Goal: Task Accomplishment & Management: Use online tool/utility

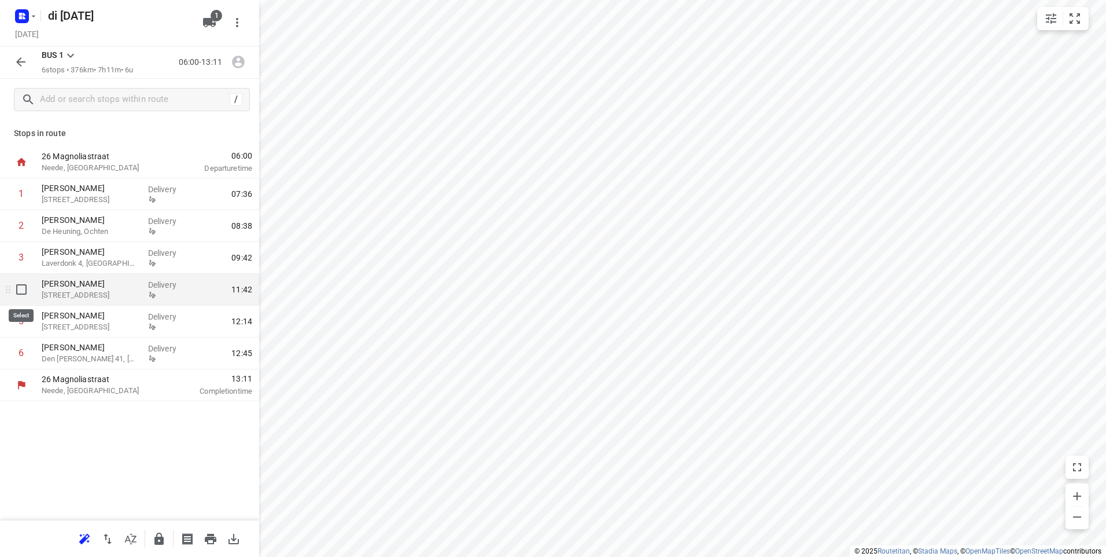
click at [21, 291] on input "checkbox" at bounding box center [21, 289] width 23 height 23
checkbox input "true"
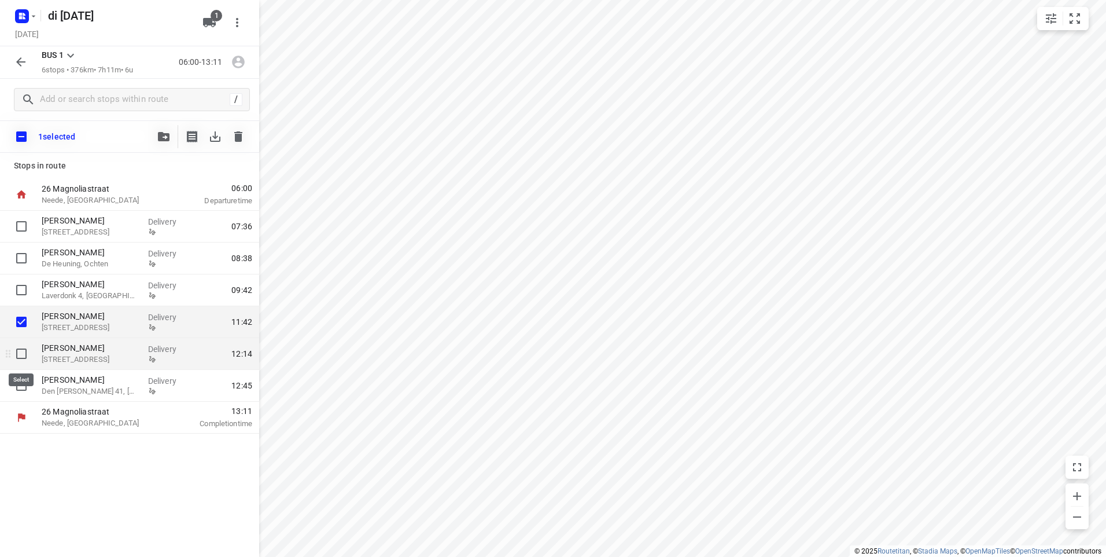
click at [19, 354] on input "checkbox" at bounding box center [21, 353] width 23 height 23
checkbox input "true"
click at [19, 386] on input "checkbox" at bounding box center [21, 385] width 23 height 23
checkbox input "true"
click at [239, 137] on icon "button" at bounding box center [238, 136] width 8 height 10
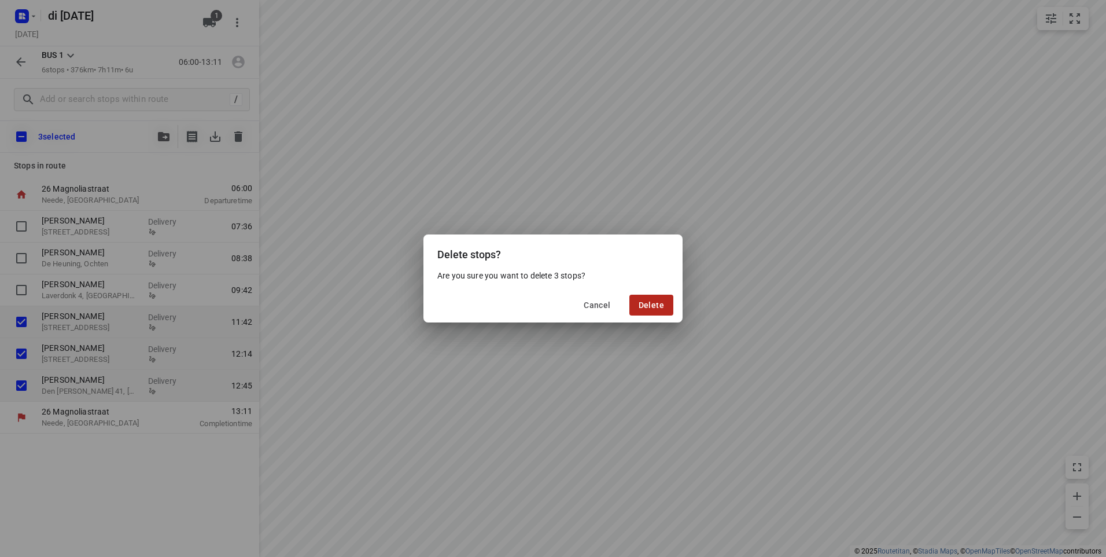
click at [643, 310] on button "Delete" at bounding box center [652, 305] width 44 height 21
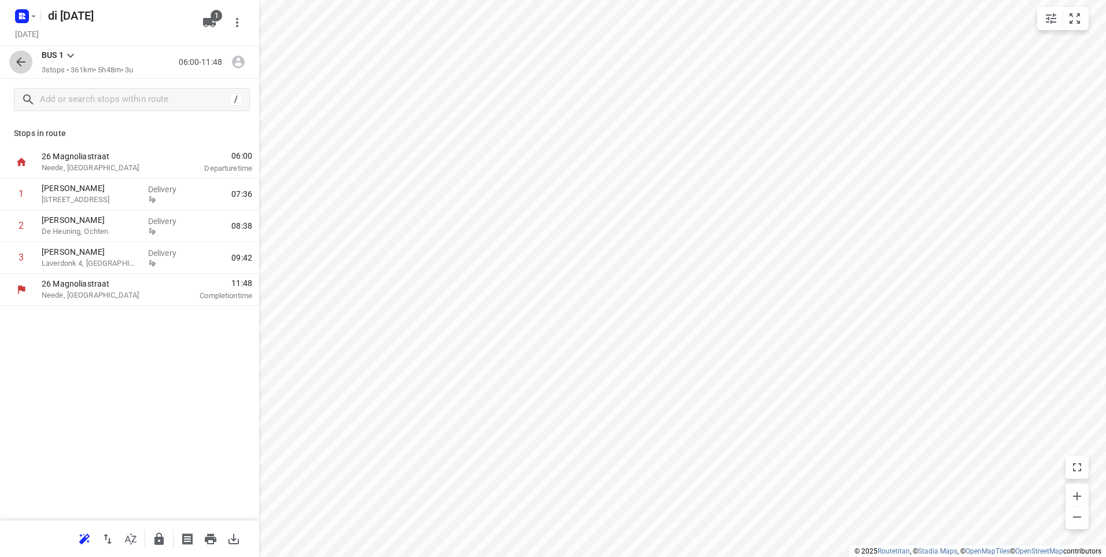
click at [16, 58] on icon "button" at bounding box center [21, 62] width 14 height 14
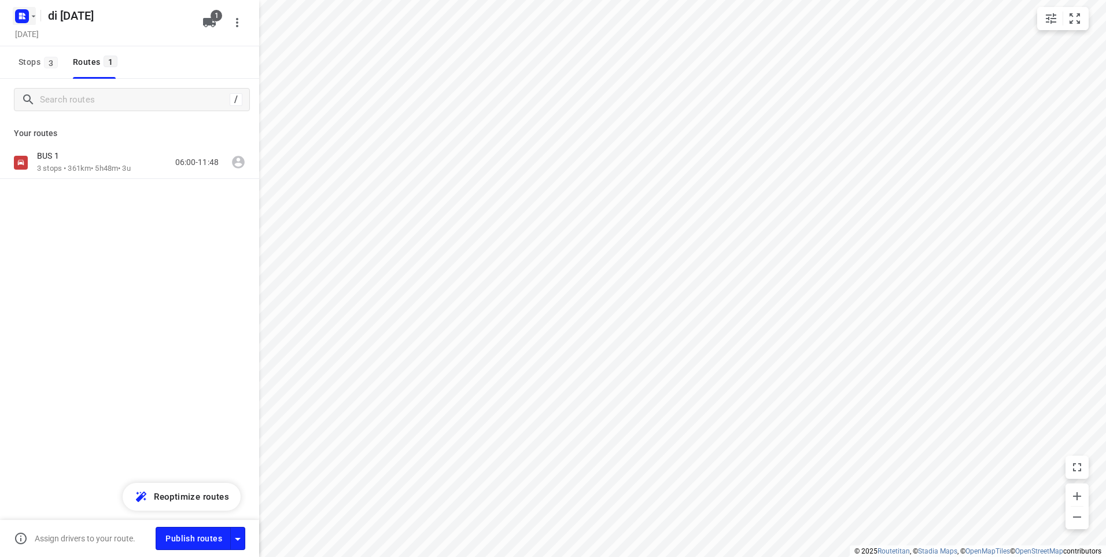
click at [19, 15] on icon "button" at bounding box center [20, 14] width 3 height 3
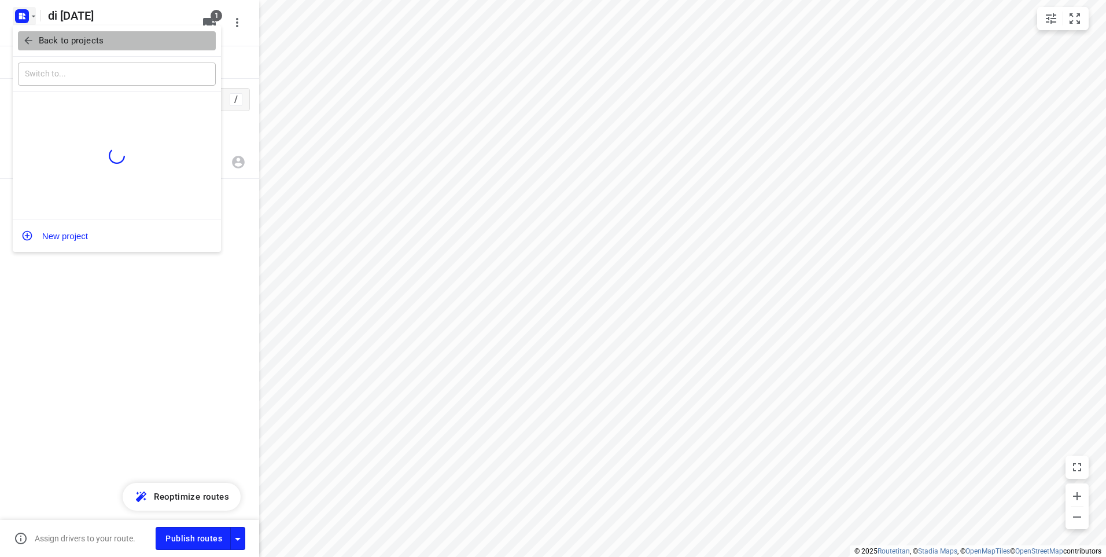
click at [27, 41] on icon "button" at bounding box center [28, 41] width 8 height 8
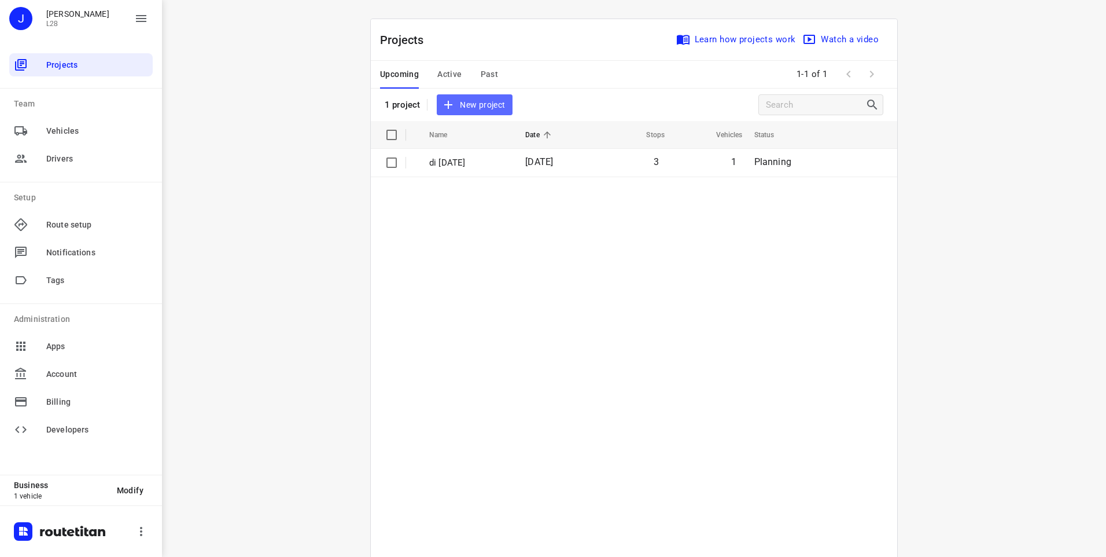
click at [485, 106] on span "New project" at bounding box center [474, 105] width 61 height 14
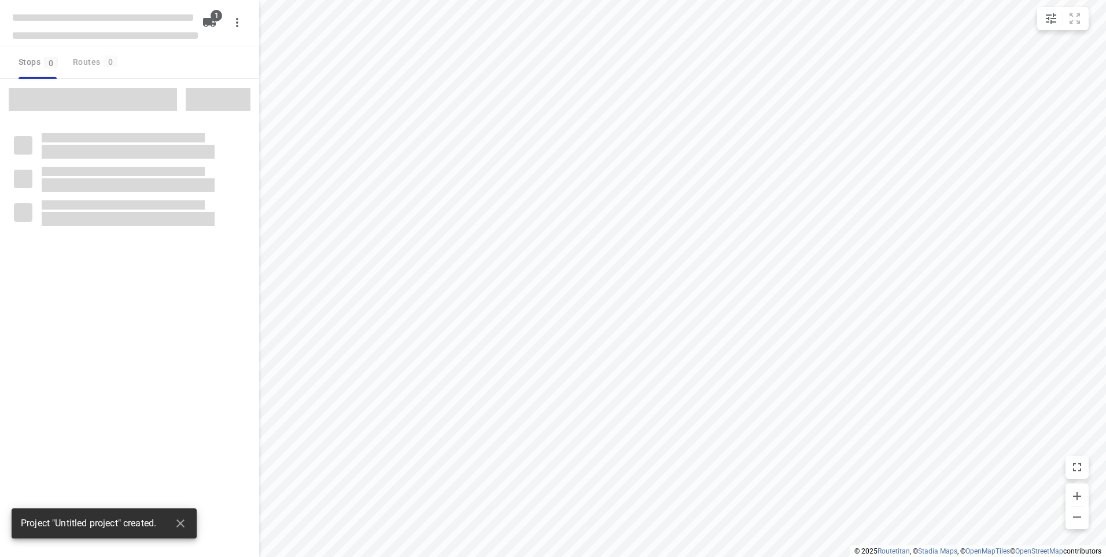
type input "distance"
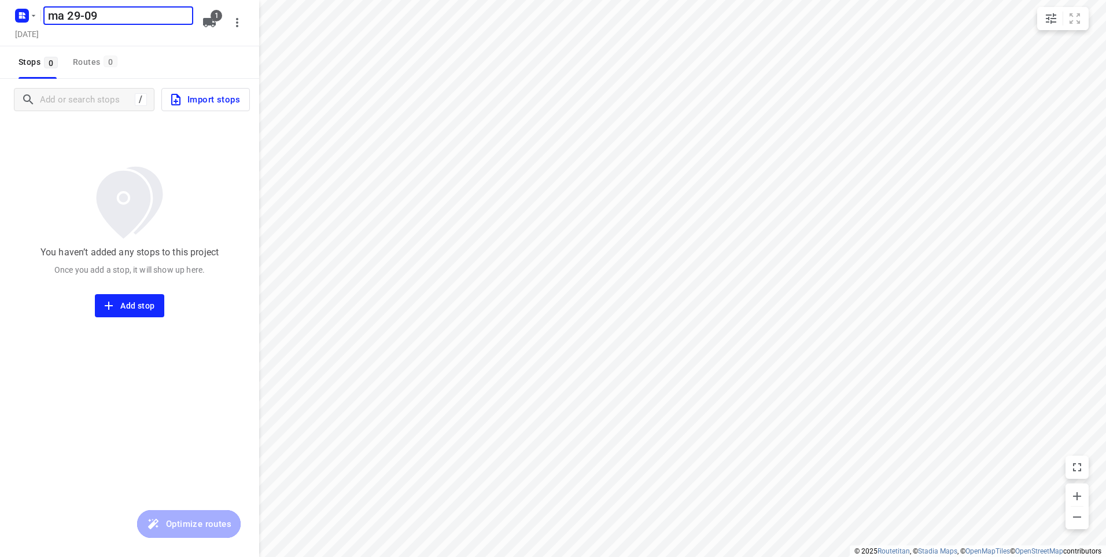
type input "ma 29-09"
click at [192, 99] on span "Import stops" at bounding box center [204, 99] width 71 height 15
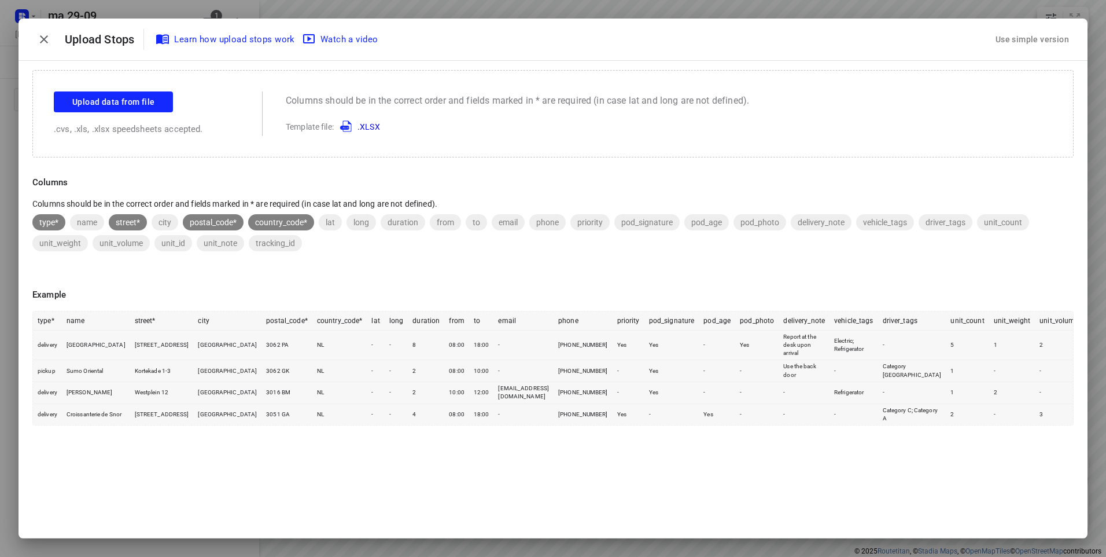
click at [1005, 41] on div "Use simple version" at bounding box center [1033, 39] width 78 height 19
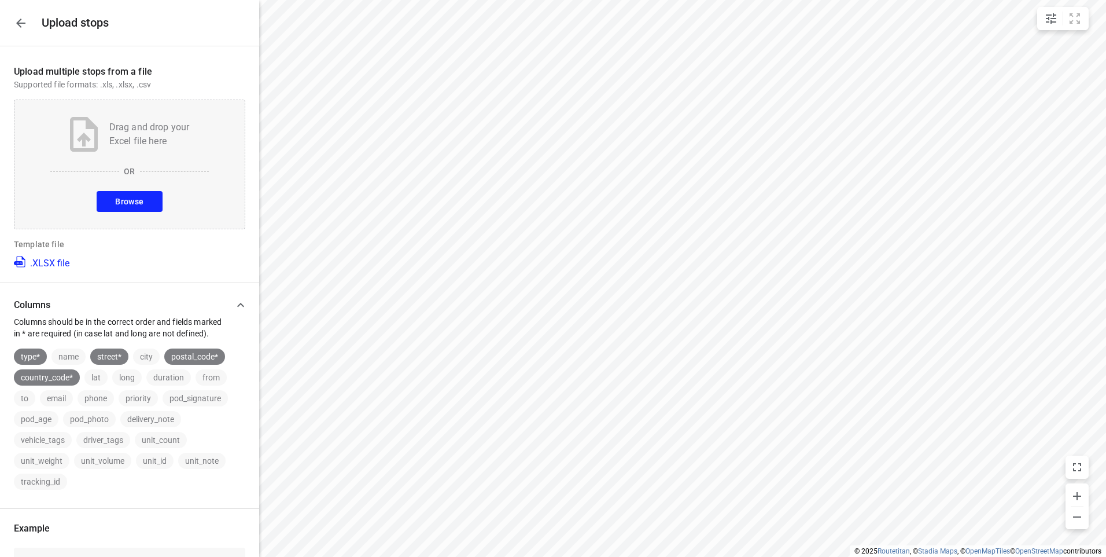
click at [120, 191] on button "Browse" at bounding box center [129, 201] width 65 height 21
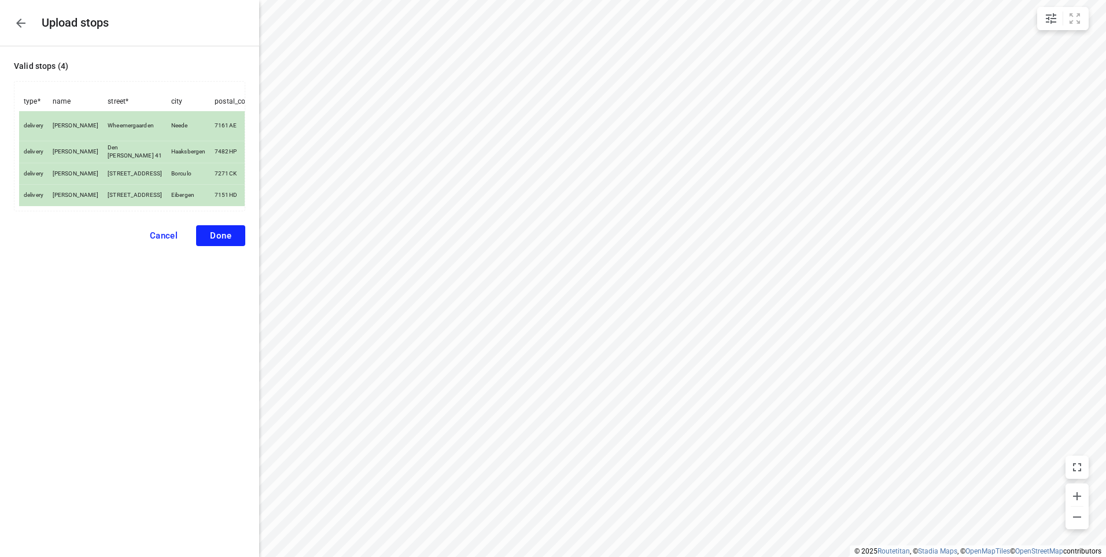
click at [229, 230] on span "Done" at bounding box center [220, 235] width 21 height 10
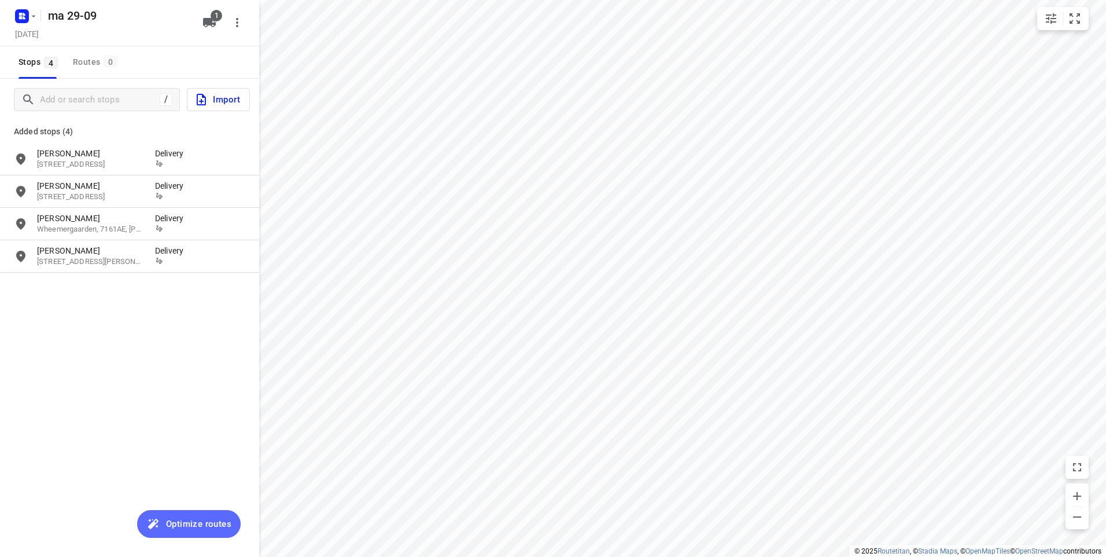
click at [171, 522] on span "Optimize routes" at bounding box center [198, 523] width 65 height 15
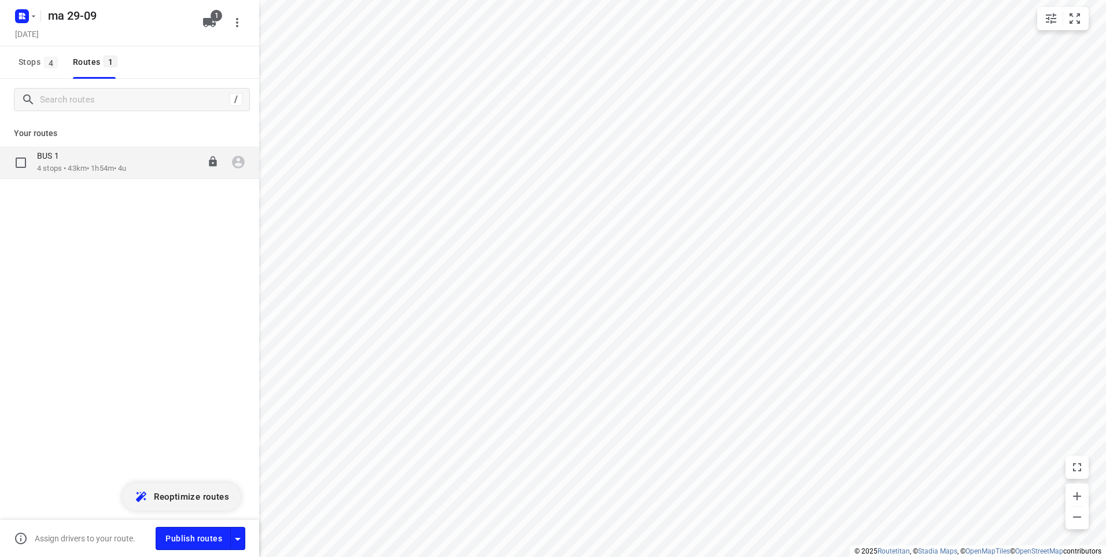
click at [153, 168] on div "BUS 1 4 stops • 43km • 1h54m • 4u 06:00-07:54" at bounding box center [148, 162] width 222 height 24
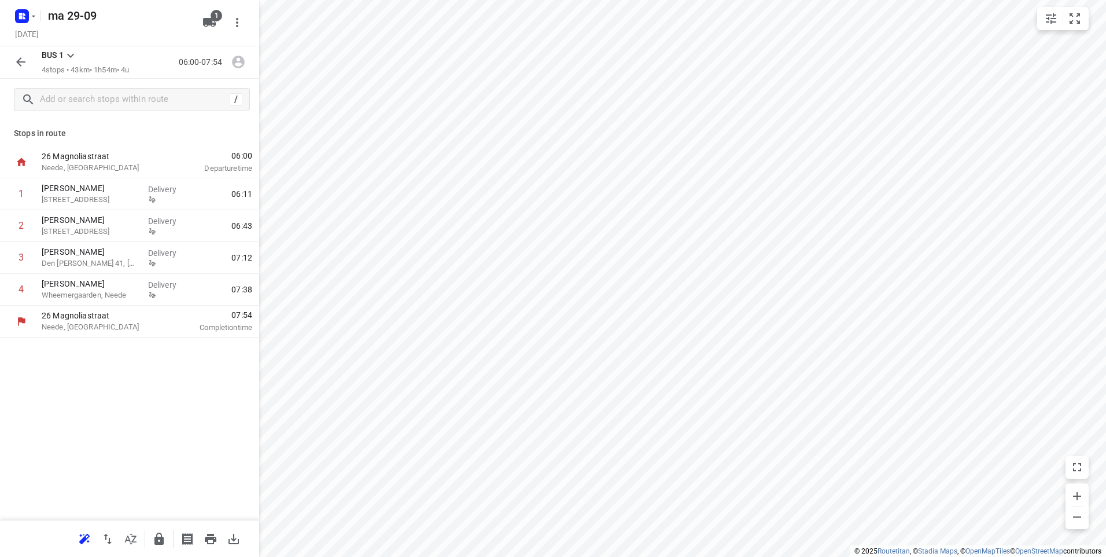
click at [238, 61] on icon "button" at bounding box center [238, 61] width 15 height 15
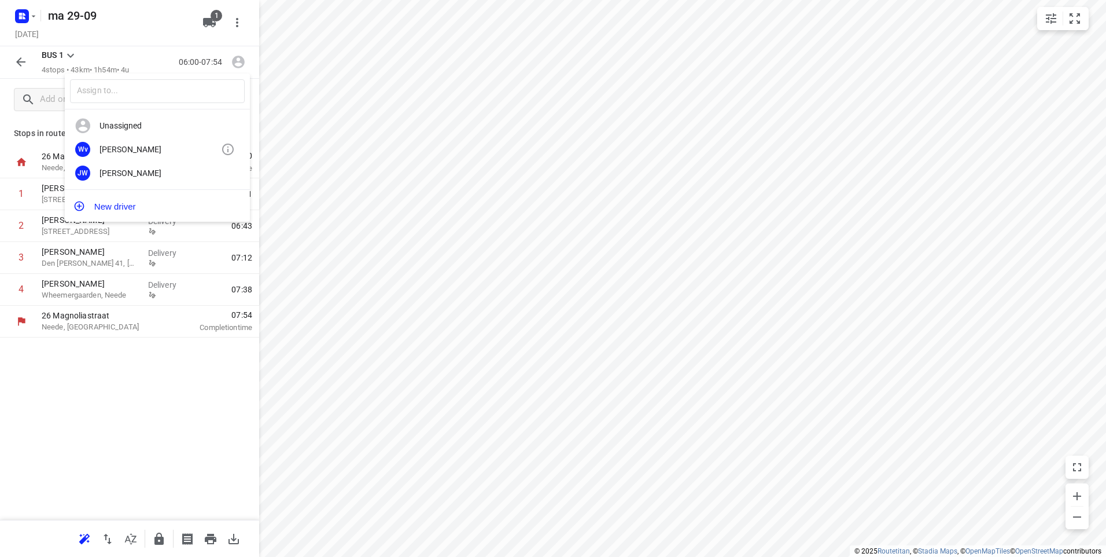
click at [99, 148] on div "Wv" at bounding box center [87, 149] width 24 height 15
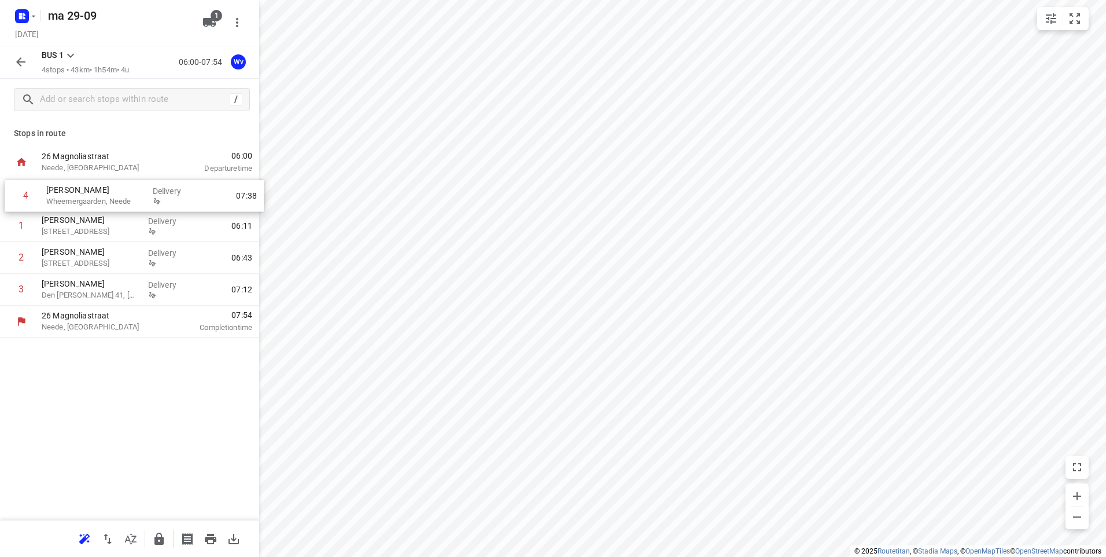
drag, startPoint x: 113, startPoint y: 298, endPoint x: 119, endPoint y: 188, distance: 110.1
click at [119, 188] on div "1 [PERSON_NAME] [STREET_ADDRESS], Borculo Delivery 06:11 2 [PERSON_NAME] [STREE…" at bounding box center [129, 241] width 259 height 127
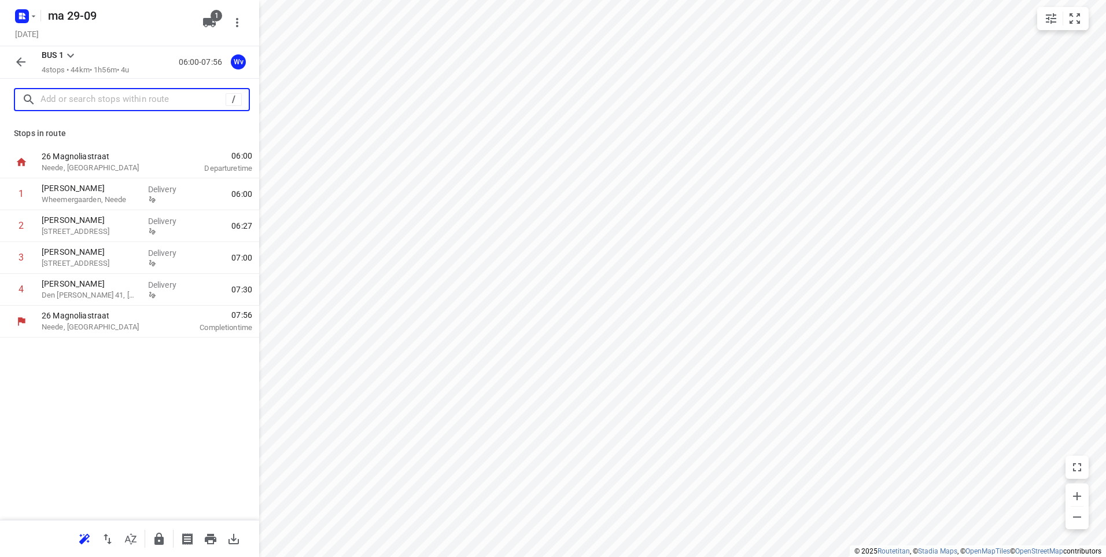
click at [57, 97] on input "text" at bounding box center [133, 100] width 185 height 18
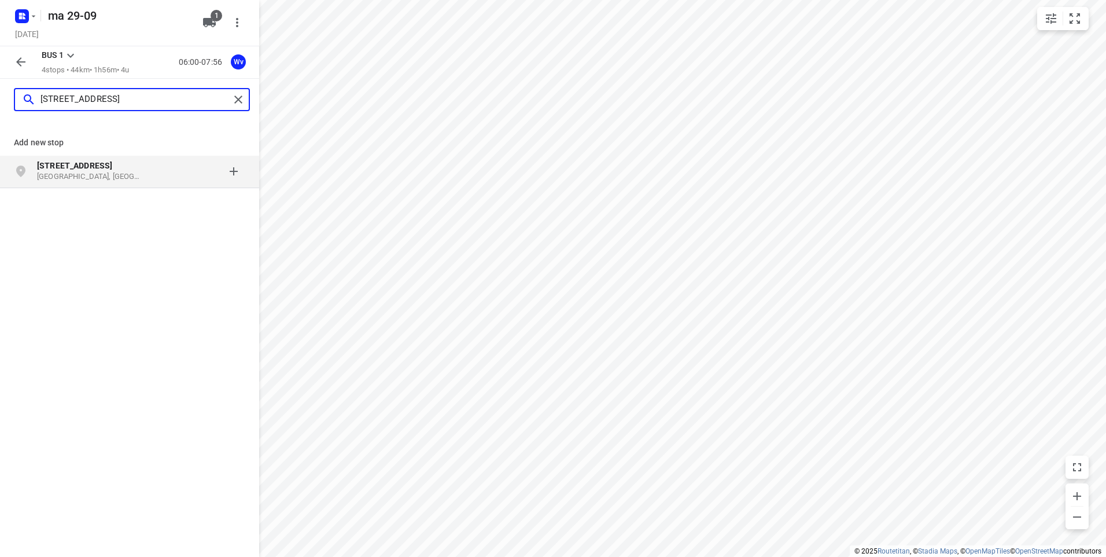
type input "[STREET_ADDRESS]"
click at [233, 174] on div at bounding box center [200, 171] width 90 height 23
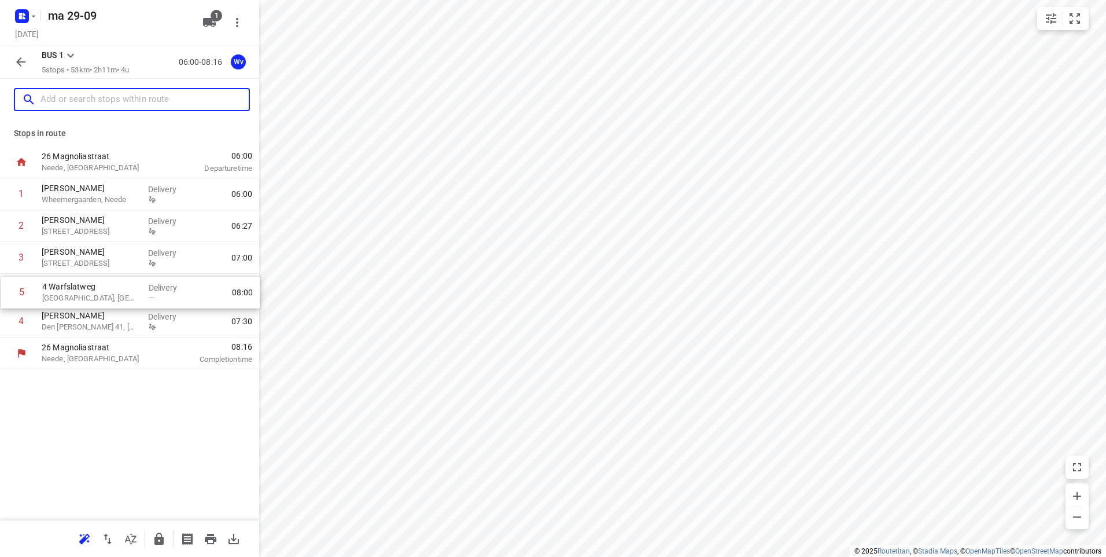
drag, startPoint x: 115, startPoint y: 325, endPoint x: 115, endPoint y: 292, distance: 33.0
click at [115, 292] on div "1 [PERSON_NAME], Neede Delivery 06:00 2 [PERSON_NAME] [STREET_ADDRESS], Borculo…" at bounding box center [129, 257] width 259 height 159
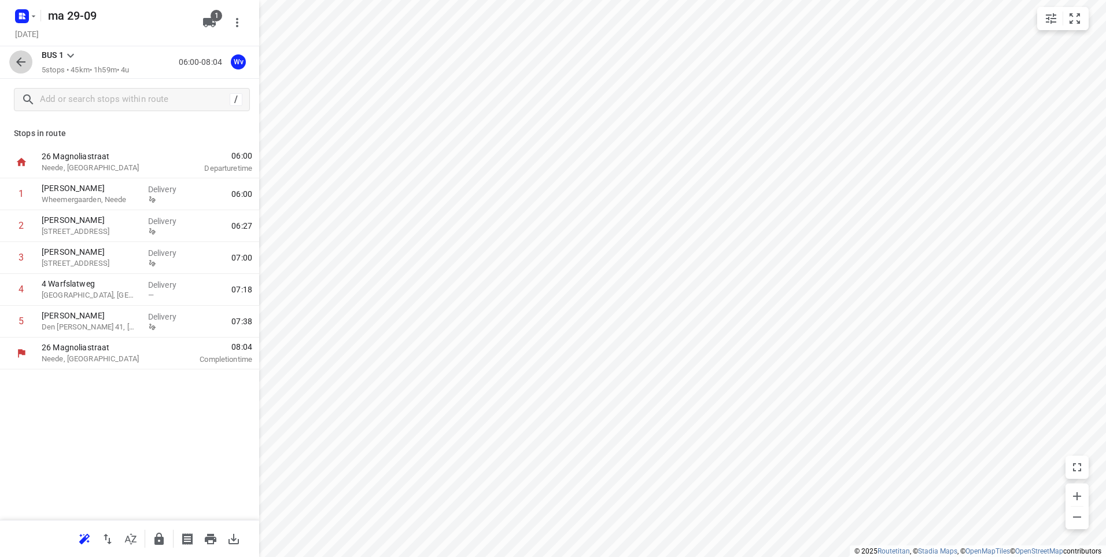
click at [20, 58] on icon "button" at bounding box center [21, 62] width 14 height 14
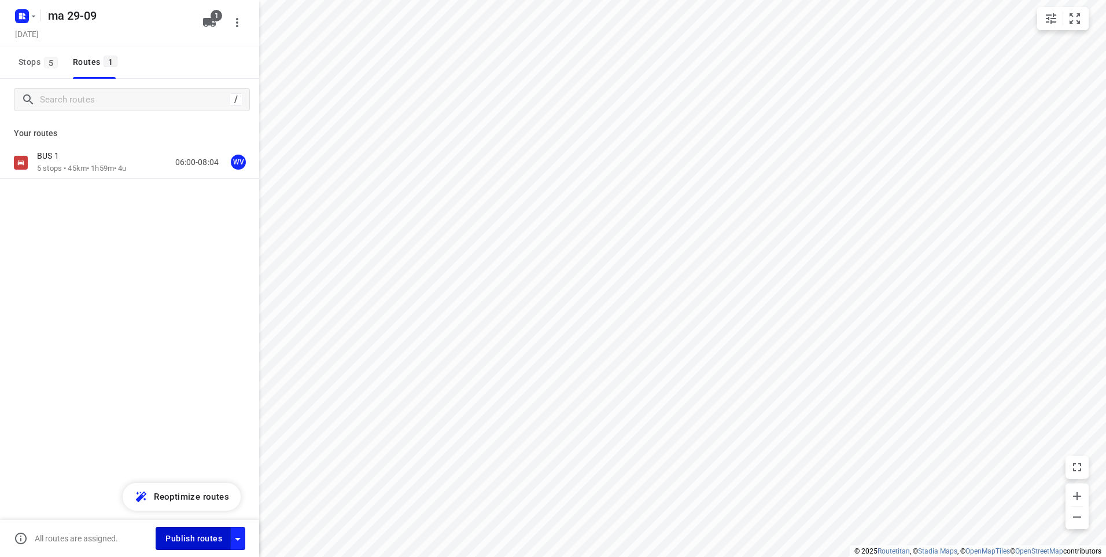
click at [186, 536] on span "Publish routes" at bounding box center [194, 538] width 57 height 14
click at [21, 18] on icon "button" at bounding box center [20, 17] width 3 height 3
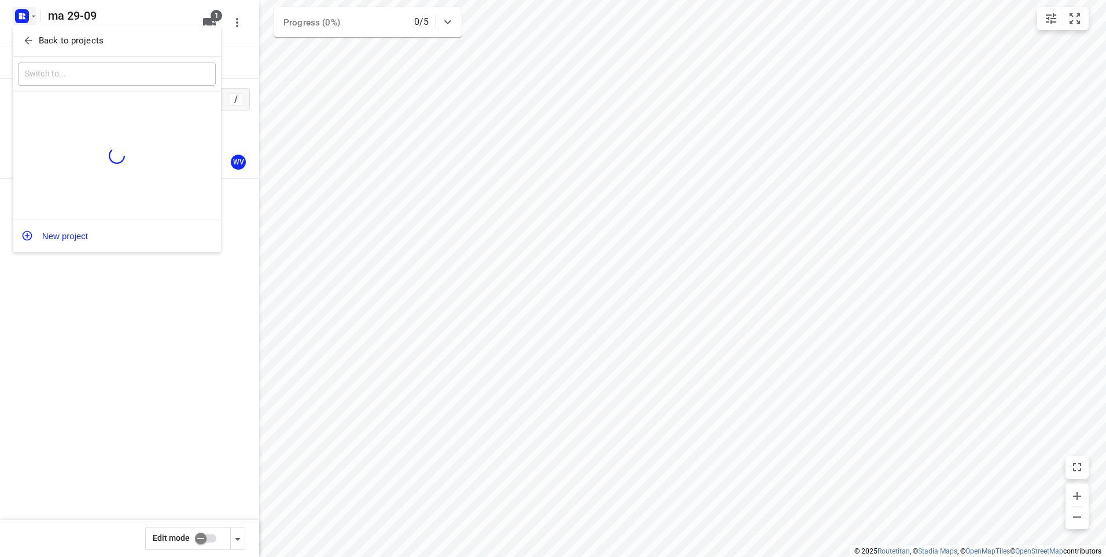
click at [36, 36] on span "Back to projects" at bounding box center [117, 40] width 189 height 13
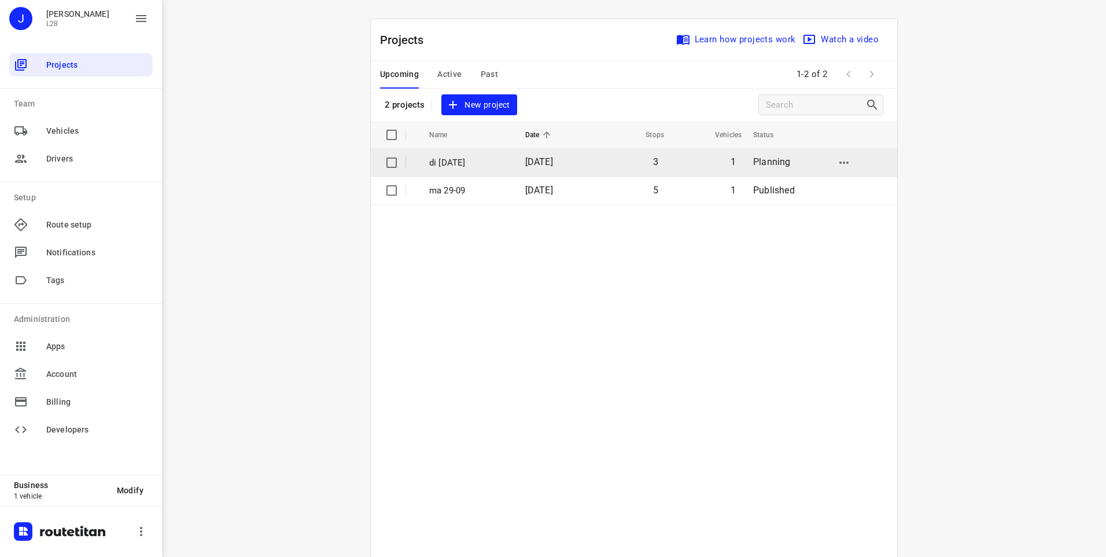
click at [388, 160] on input "checkbox" at bounding box center [391, 162] width 23 height 23
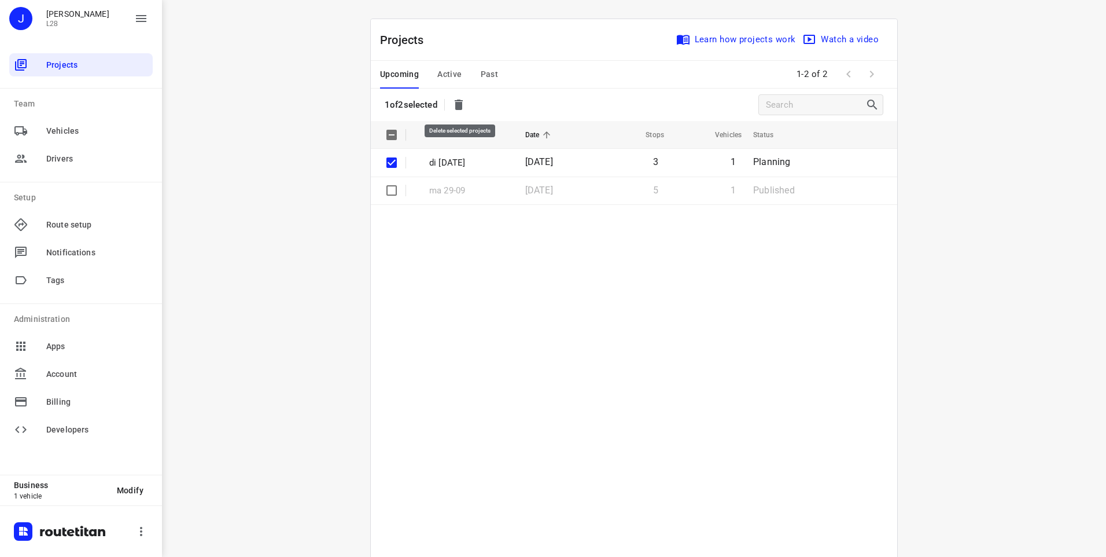
click at [462, 98] on icon "button" at bounding box center [459, 105] width 14 height 14
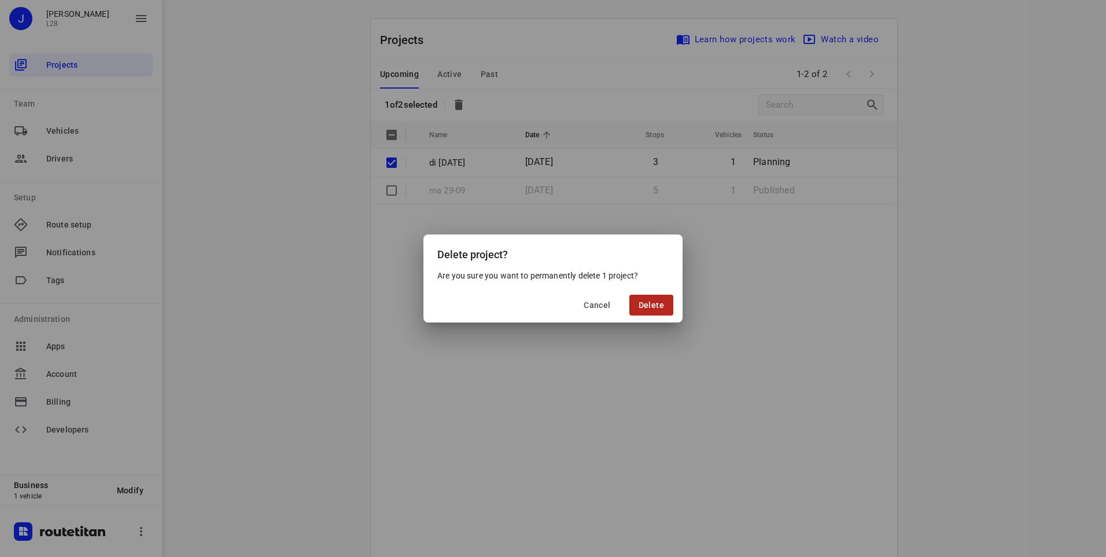
click at [654, 305] on span "Delete" at bounding box center [651, 304] width 25 height 9
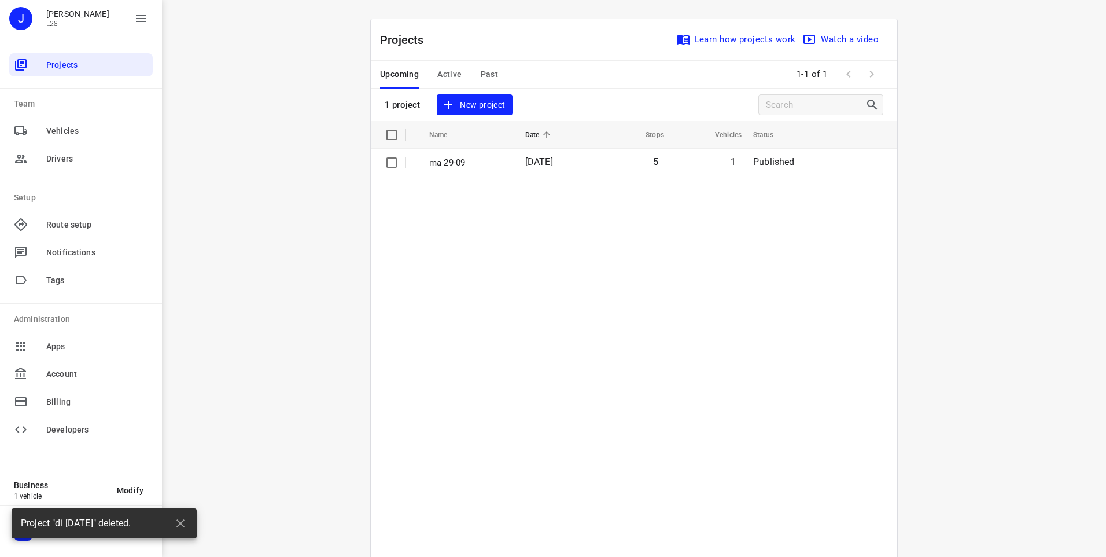
click at [472, 105] on span "New project" at bounding box center [474, 105] width 61 height 14
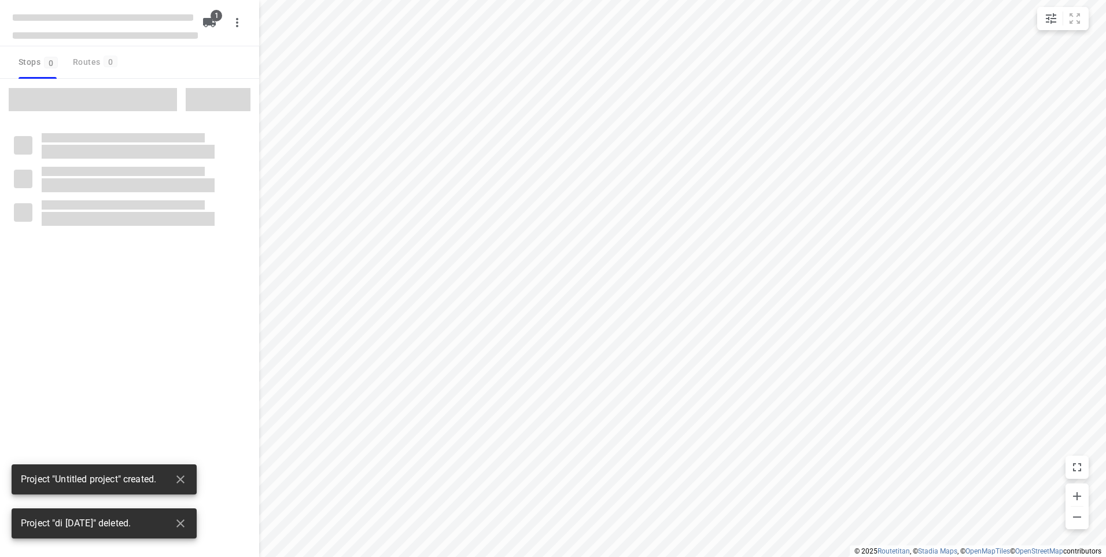
type input "distance"
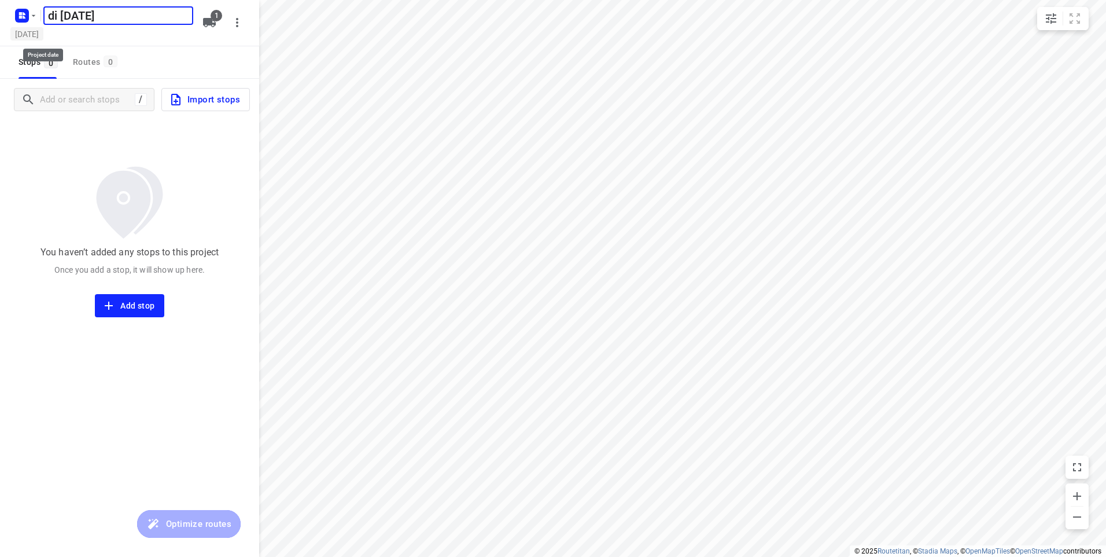
type input "di [DATE]"
click at [28, 35] on h5 "[DATE]" at bounding box center [26, 33] width 33 height 13
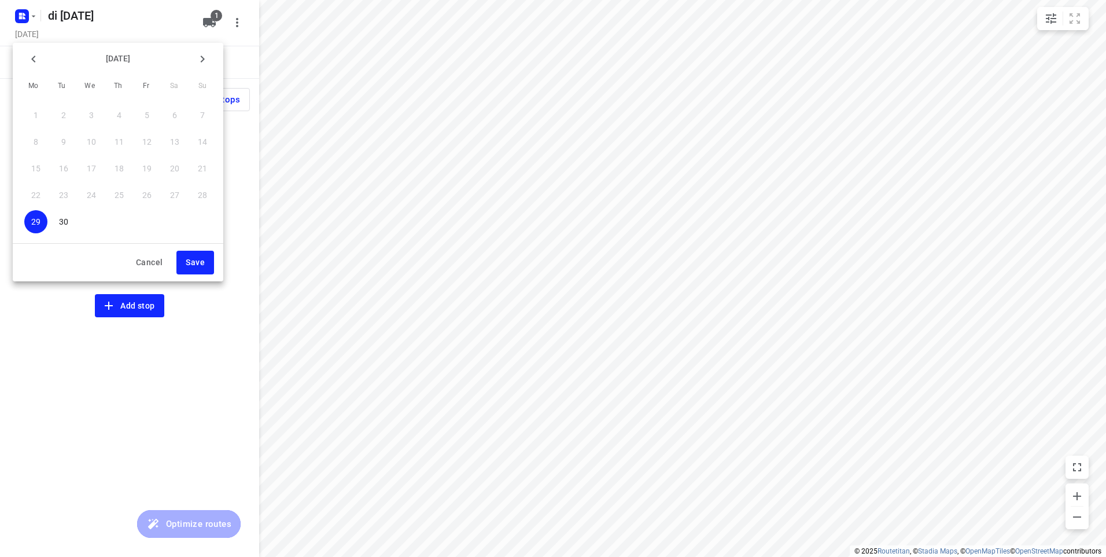
click at [64, 219] on p "30" at bounding box center [63, 222] width 9 height 12
click at [200, 262] on span "Save" at bounding box center [195, 262] width 19 height 14
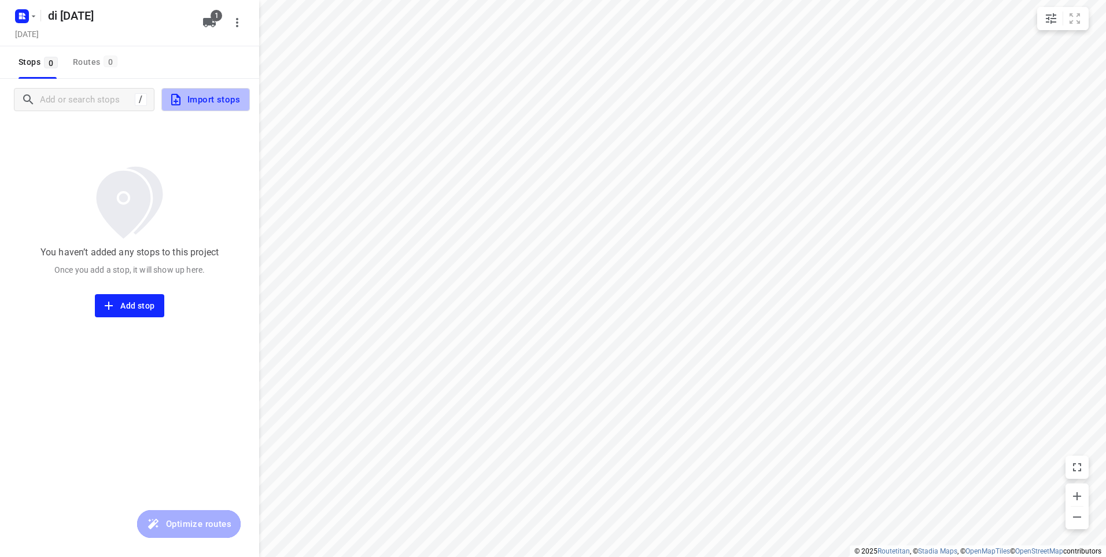
click at [198, 103] on span "Import stops" at bounding box center [204, 99] width 71 height 15
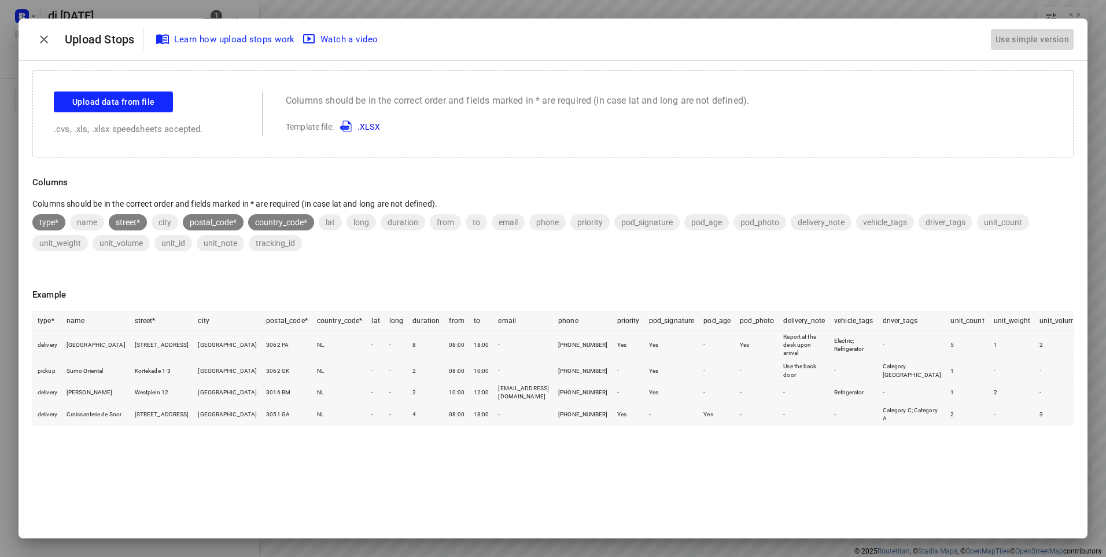
click at [1023, 39] on div "Use simple version" at bounding box center [1033, 39] width 78 height 19
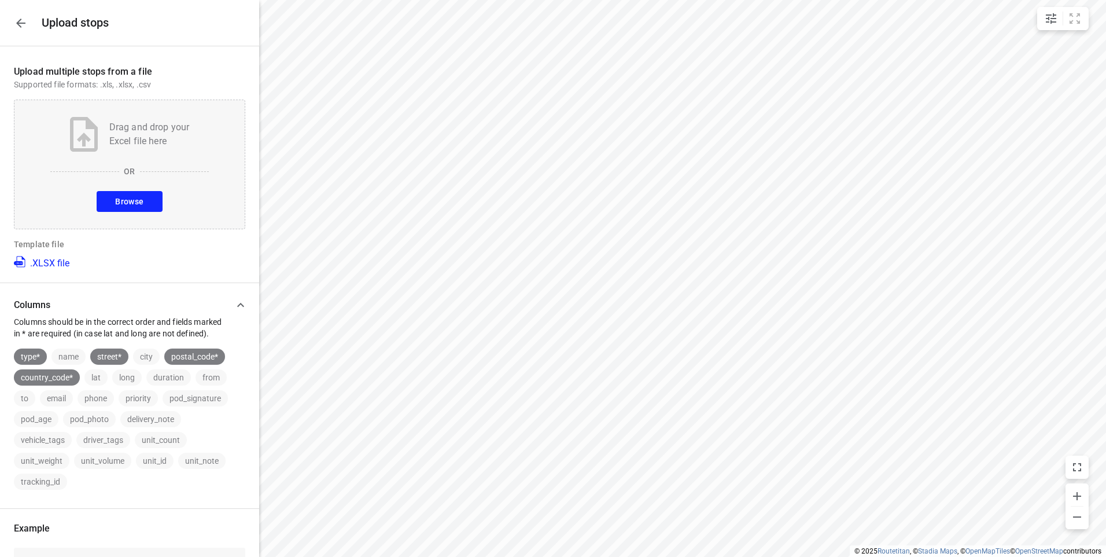
click at [124, 203] on span "Browse" at bounding box center [129, 201] width 28 height 14
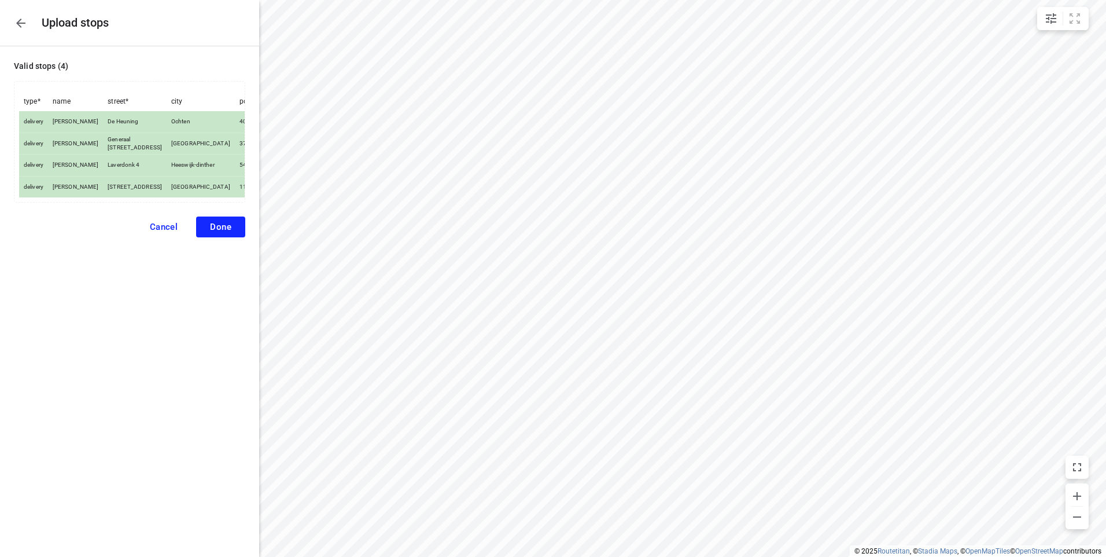
click at [214, 232] on span "Done" at bounding box center [220, 227] width 21 height 10
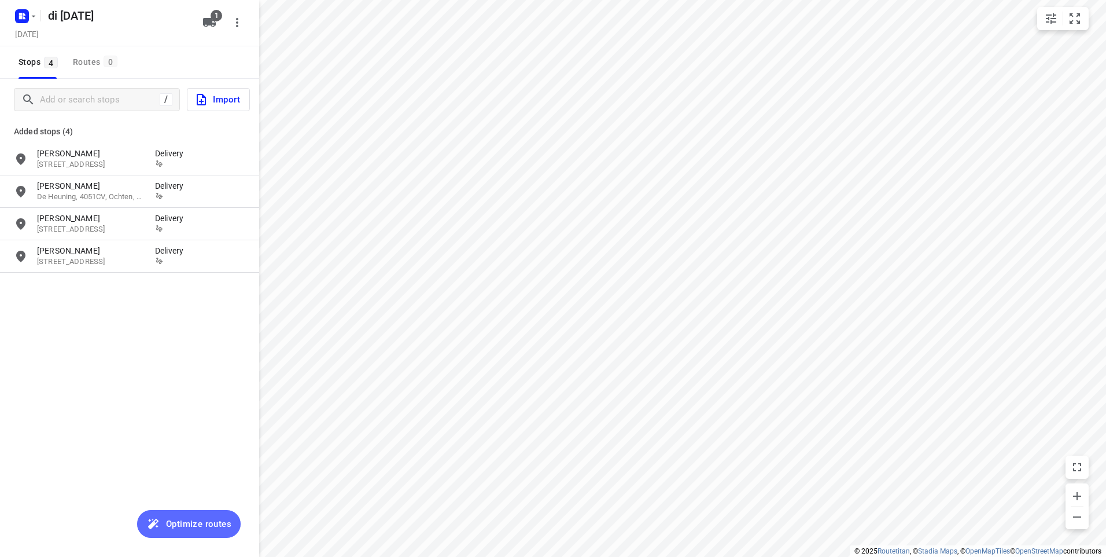
click at [197, 525] on span "Optimize routes" at bounding box center [198, 523] width 65 height 15
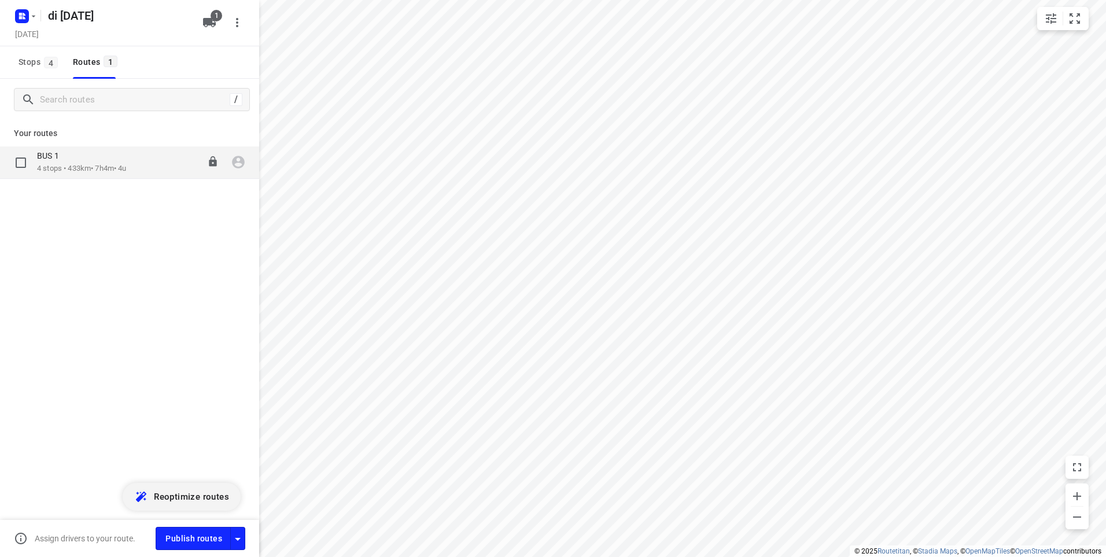
click at [117, 169] on p "4 stops • 433km • 7h4m • 4u" at bounding box center [82, 168] width 90 height 11
